Goal: Answer question/provide support: Share knowledge or assist other users

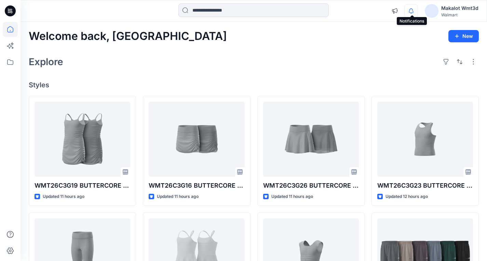
click at [412, 12] on icon "button" at bounding box center [410, 11] width 13 height 14
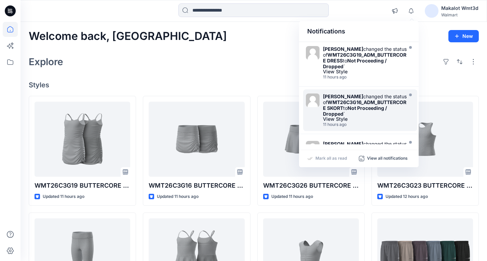
click at [373, 106] on strong "Not Proceeding / Dropped" at bounding box center [355, 111] width 64 height 12
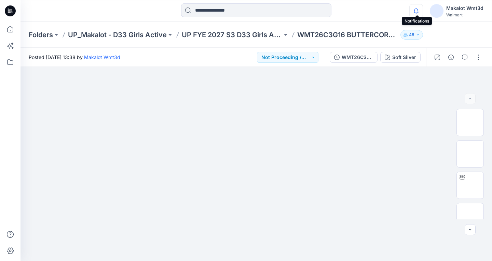
click at [417, 12] on icon "button" at bounding box center [415, 11] width 13 height 14
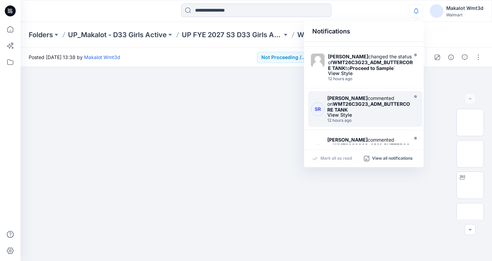
scroll to position [102, 0]
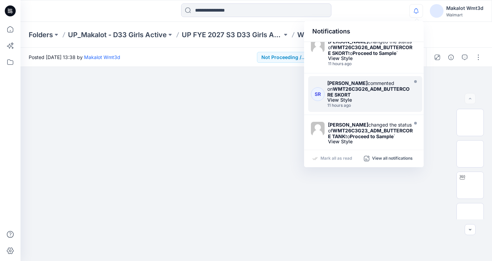
click at [369, 96] on div "[PERSON_NAME] commented on WMT26C3G26_ADM_BUTTERCORE SKORT" at bounding box center [369, 88] width 85 height 17
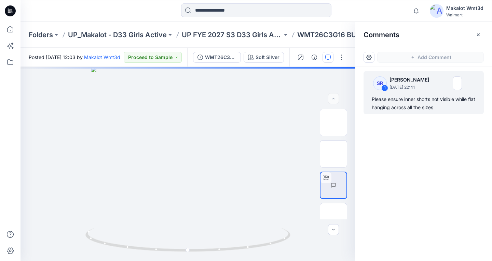
click at [412, 134] on div "SR 1 [PERSON_NAME] [DATE] 22:41 Please ensure inner shorts not visible while fl…" at bounding box center [423, 151] width 137 height 169
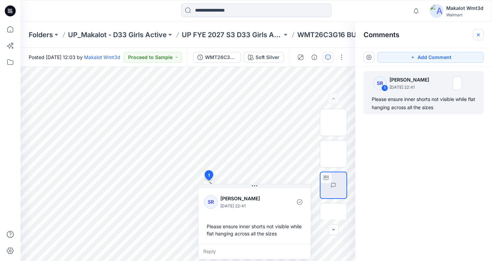
click at [479, 32] on icon "button" at bounding box center [477, 34] width 5 height 5
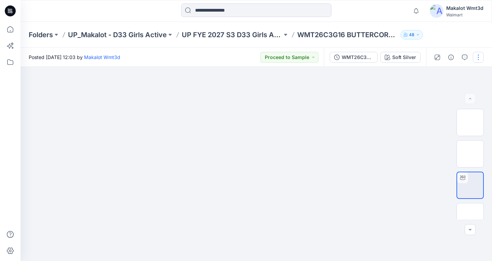
click at [475, 56] on button "button" at bounding box center [478, 57] width 11 height 11
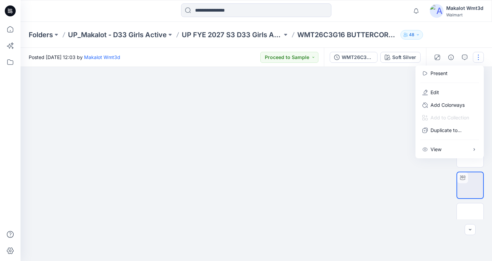
click at [380, 99] on div at bounding box center [255, 164] width 471 height 194
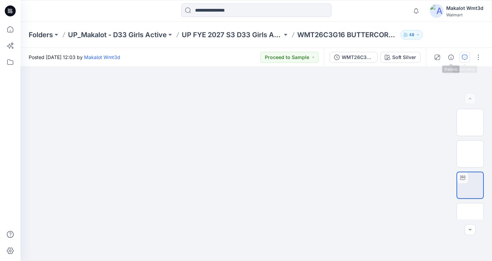
click at [464, 56] on icon "button" at bounding box center [464, 57] width 5 height 5
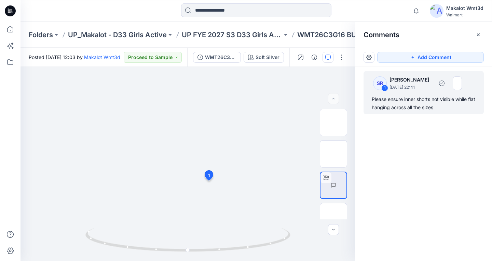
click at [418, 86] on p "[DATE] 22:41" at bounding box center [411, 87] width 44 height 7
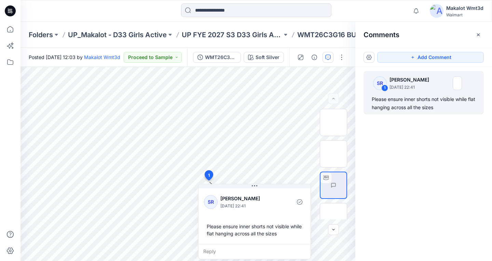
click at [409, 146] on div "SR 1 [PERSON_NAME] [DATE] 22:41 Please ensure inner shorts not visible while fl…" at bounding box center [423, 151] width 137 height 169
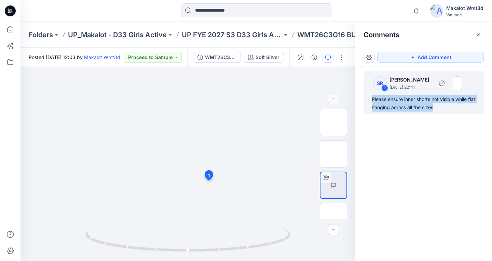
drag, startPoint x: 448, startPoint y: 106, endPoint x: 372, endPoint y: 100, distance: 76.4
click at [372, 100] on div "Please ensure inner shorts not visible while flat hanging across all the sizes" at bounding box center [424, 103] width 104 height 16
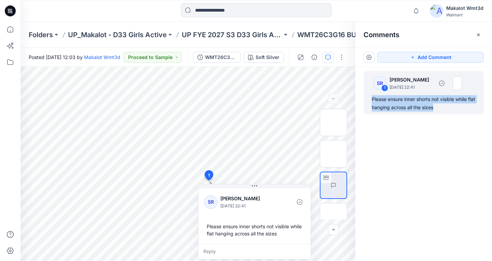
copy div "Please ensure inner shorts not visible while flat hanging across all the sizes"
click at [378, 182] on div "SR 1 [PERSON_NAME] [DATE] 22:41 Please ensure inner shorts not visible while fl…" at bounding box center [423, 151] width 137 height 169
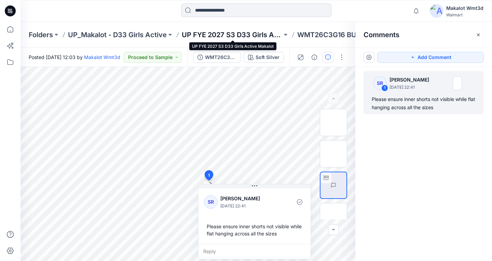
click at [256, 32] on p "UP FYE 2027 S3 D33 Girls Active Makalot" at bounding box center [232, 35] width 100 height 10
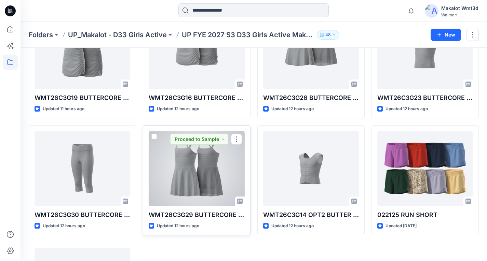
scroll to position [34, 0]
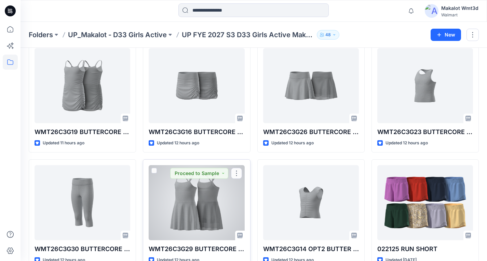
click at [201, 199] on div at bounding box center [197, 202] width 96 height 75
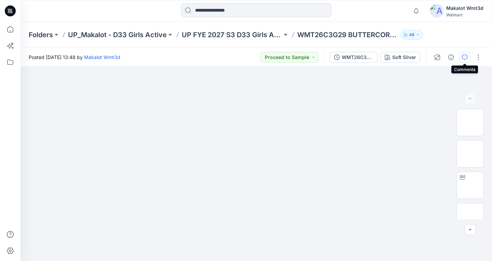
click at [461, 59] on button "button" at bounding box center [464, 57] width 11 height 11
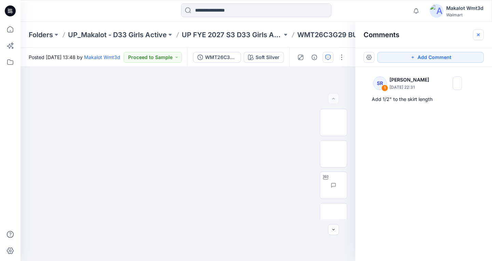
click at [478, 34] on icon "button" at bounding box center [478, 34] width 3 height 3
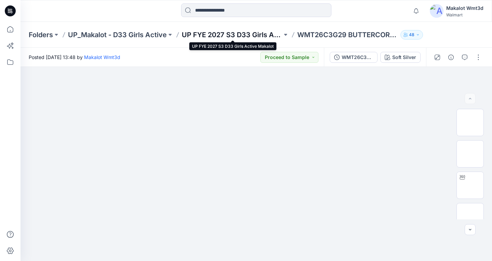
click at [263, 30] on p "UP FYE 2027 S3 D33 Girls Active Makalot" at bounding box center [232, 35] width 100 height 10
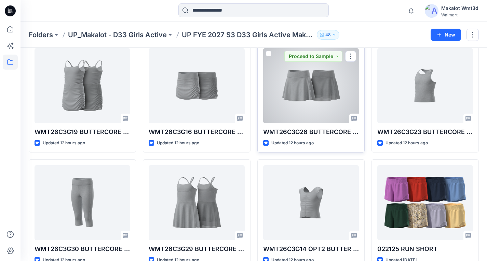
scroll to position [68, 0]
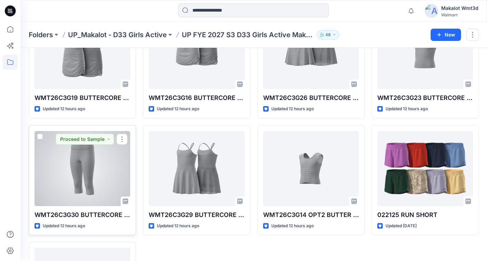
click at [88, 172] on div at bounding box center [82, 168] width 96 height 75
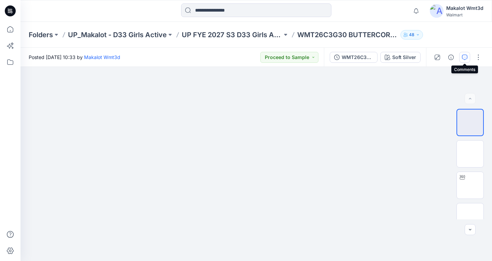
click at [463, 57] on icon "button" at bounding box center [464, 57] width 5 height 5
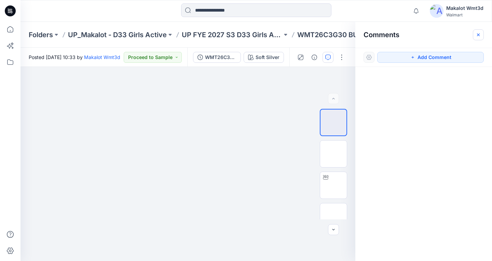
click at [480, 34] on icon "button" at bounding box center [477, 34] width 5 height 5
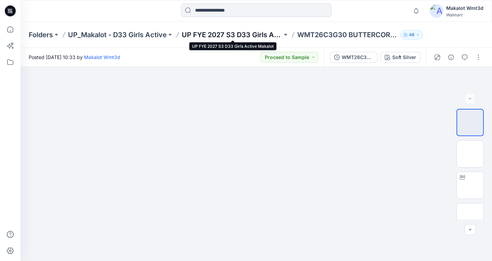
click at [249, 32] on p "UP FYE 2027 S3 D33 Girls Active Makalot" at bounding box center [232, 35] width 100 height 10
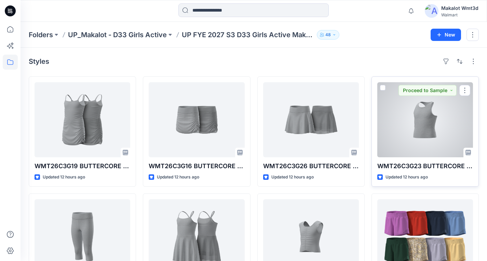
click at [418, 118] on div at bounding box center [425, 119] width 96 height 75
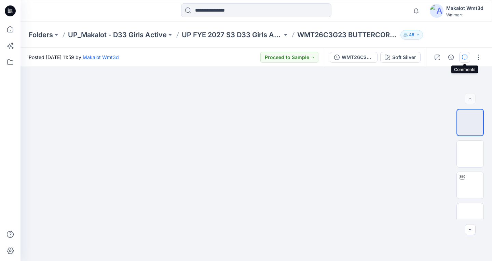
click at [465, 56] on icon "button" at bounding box center [464, 57] width 5 height 5
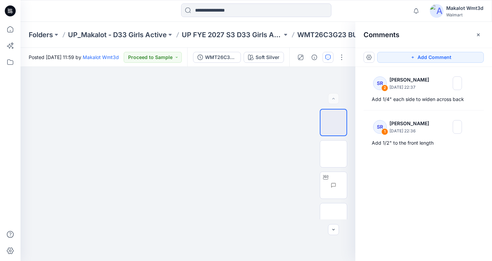
click at [418, 154] on div "SR 2 [PERSON_NAME] [DATE] 22:37 Add 1/4" each side to widen across back SR 1 [P…" at bounding box center [423, 151] width 137 height 169
click at [478, 36] on icon "button" at bounding box center [477, 34] width 5 height 5
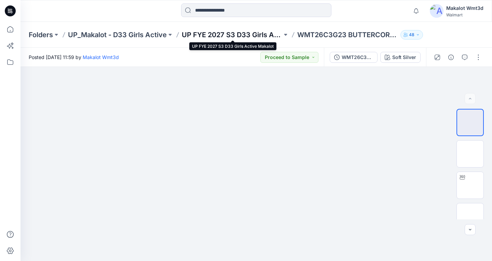
click at [241, 34] on p "UP FYE 2027 S3 D33 Girls Active Makalot" at bounding box center [232, 35] width 100 height 10
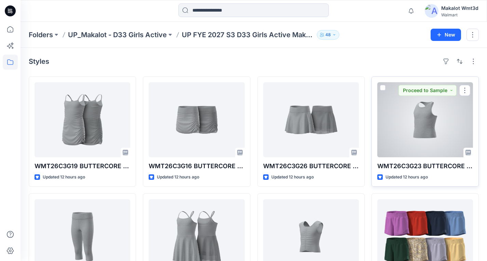
click at [411, 124] on div at bounding box center [425, 119] width 96 height 75
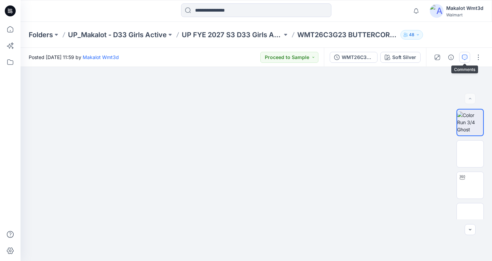
click at [465, 56] on icon "button" at bounding box center [464, 57] width 5 height 5
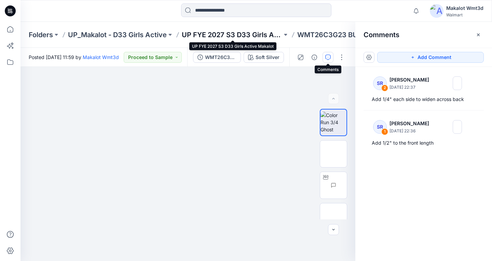
click at [237, 35] on p "UP FYE 2027 S3 D33 Girls Active Makalot" at bounding box center [232, 35] width 100 height 10
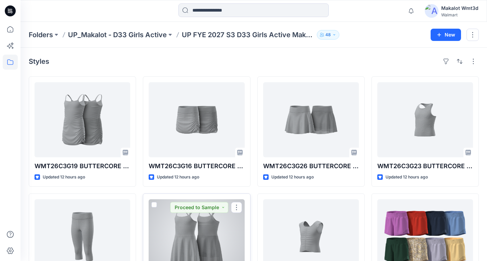
scroll to position [68, 0]
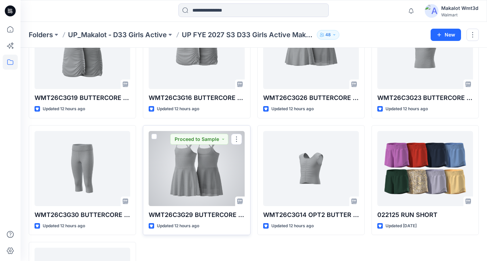
click at [185, 170] on div at bounding box center [197, 168] width 96 height 75
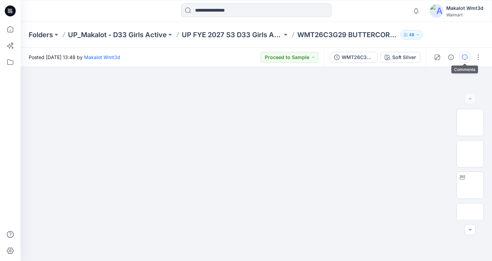
click at [463, 56] on icon "button" at bounding box center [464, 57] width 5 height 5
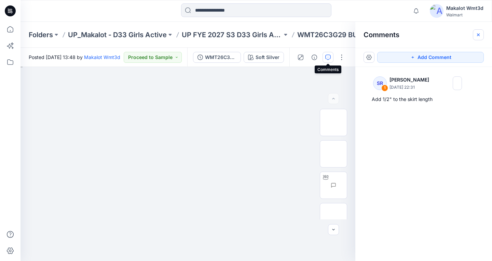
click at [480, 35] on icon "button" at bounding box center [477, 34] width 5 height 5
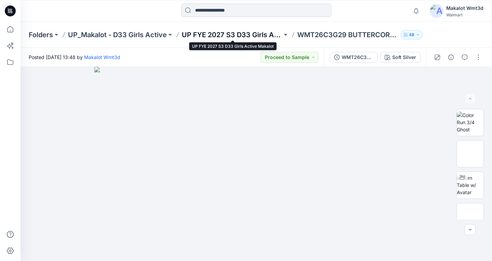
click at [257, 36] on p "UP FYE 2027 S3 D33 Girls Active Makalot" at bounding box center [232, 35] width 100 height 10
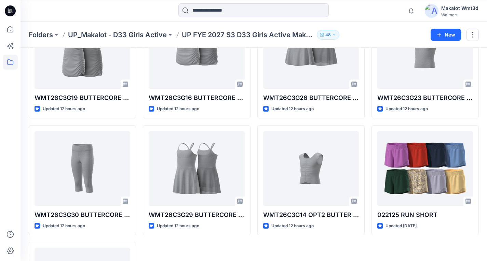
scroll to position [34, 0]
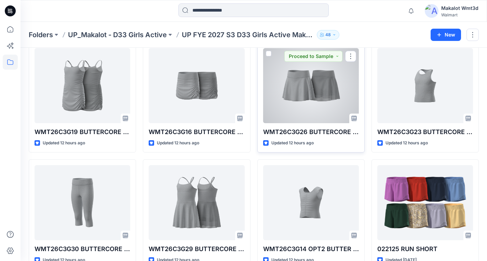
click at [291, 94] on div at bounding box center [311, 85] width 96 height 75
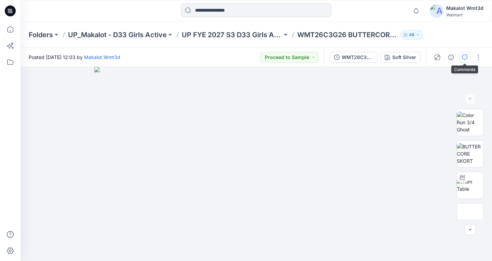
click at [464, 54] on button "button" at bounding box center [464, 57] width 11 height 11
